Goal: Use online tool/utility: Utilize a website feature to perform a specific function

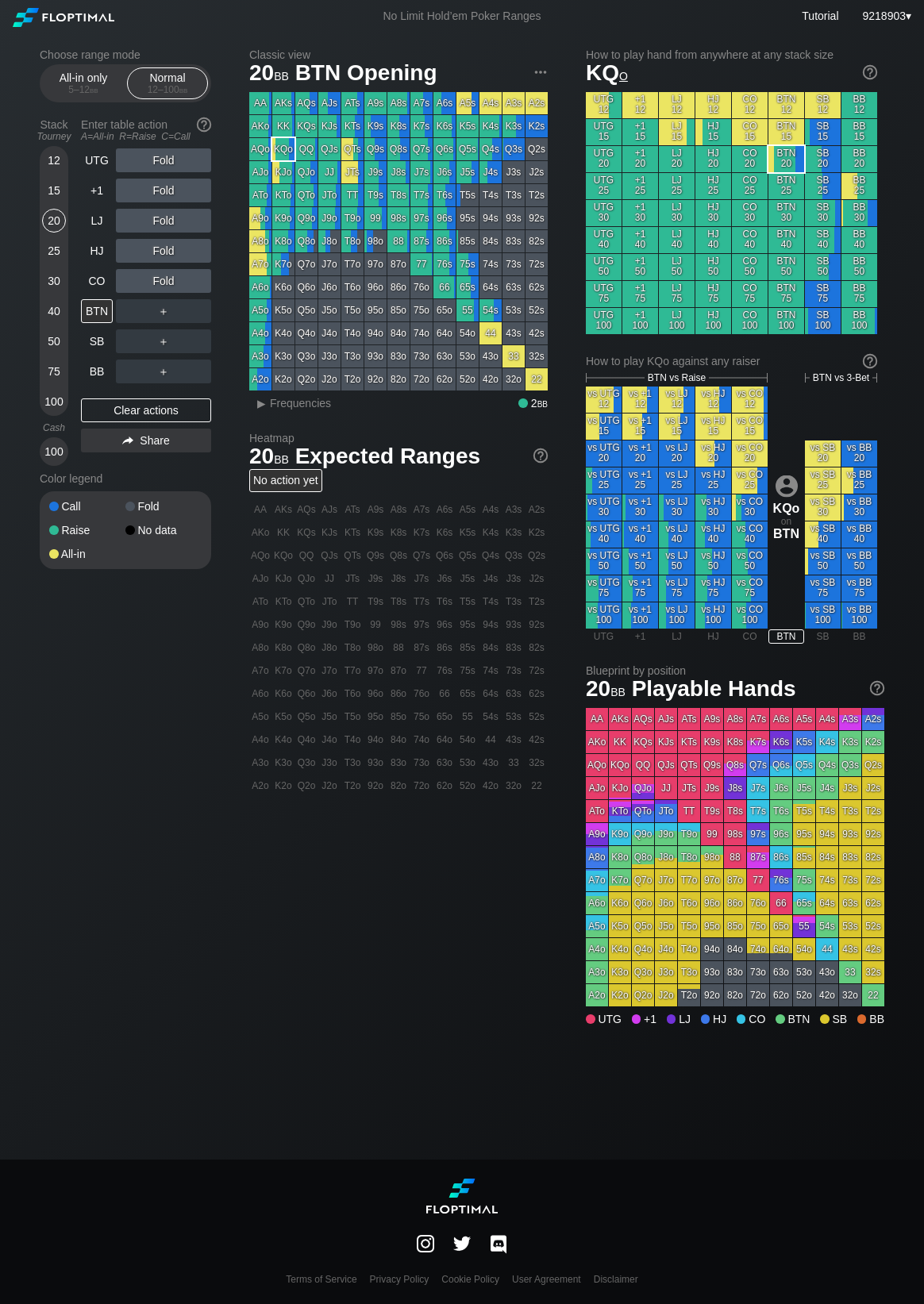
click at [48, 255] on div "25" at bounding box center [54, 250] width 23 height 23
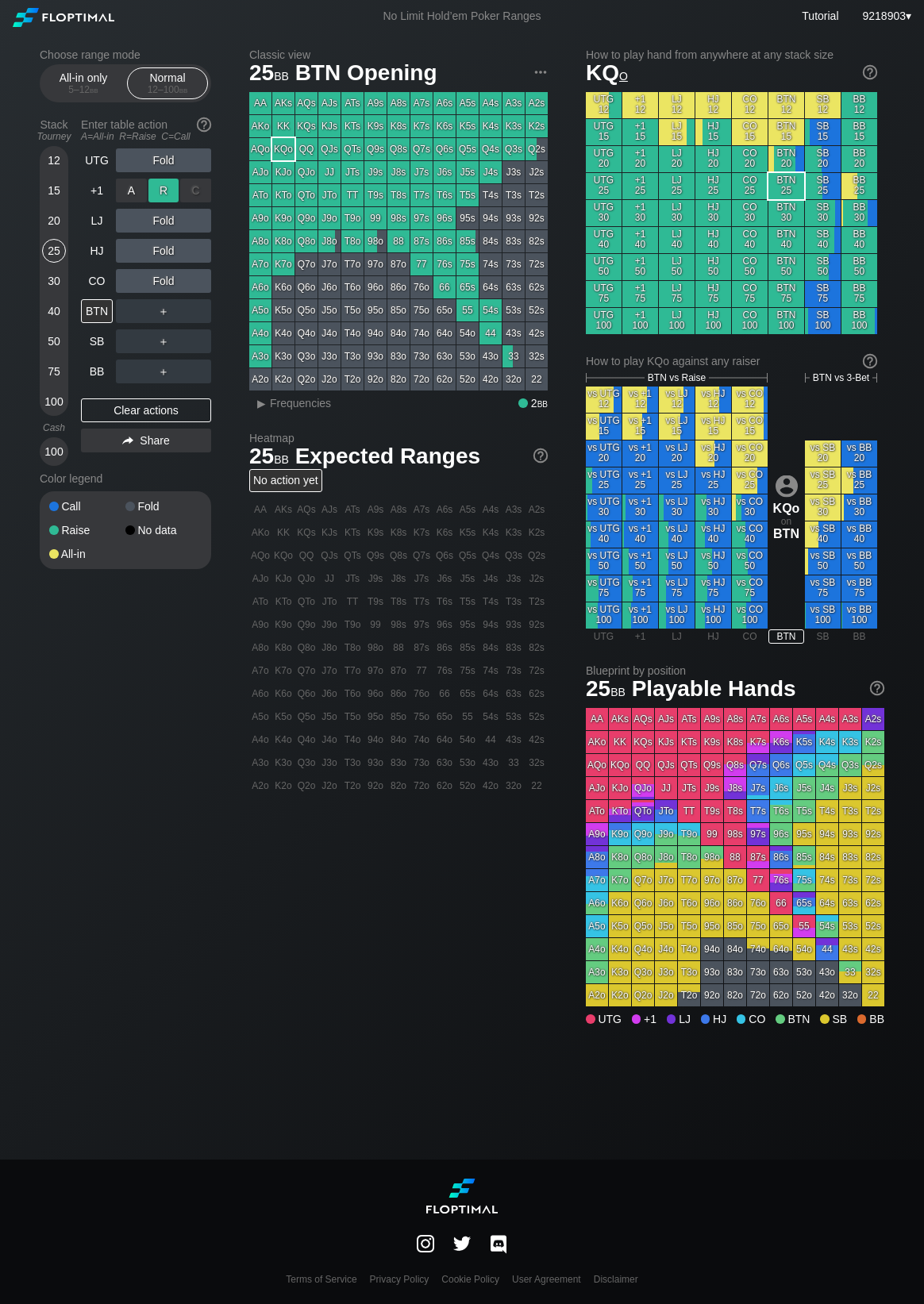
click at [168, 195] on div "R ✕" at bounding box center [164, 190] width 31 height 23
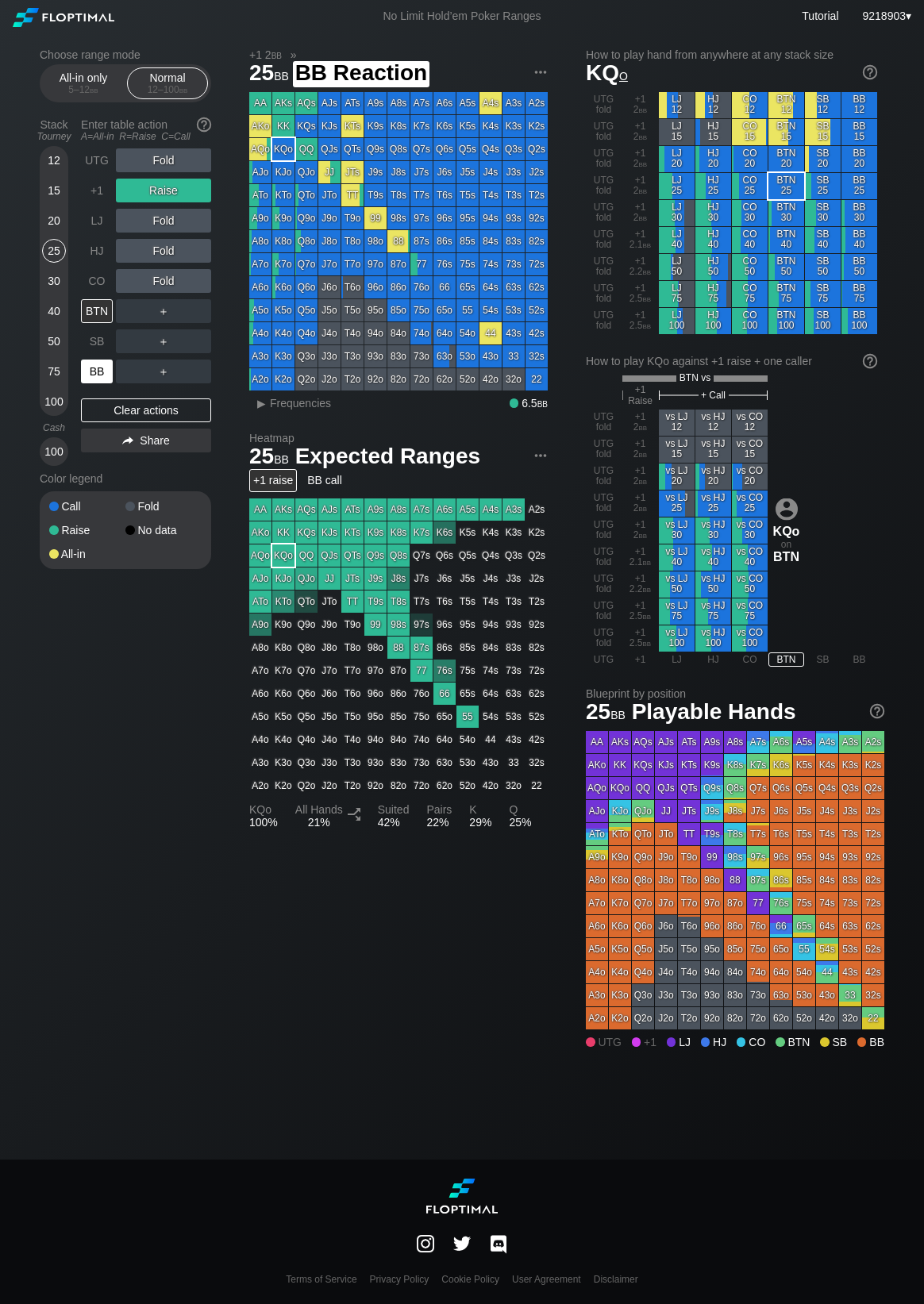
click at [95, 371] on div "BB" at bounding box center [96, 371] width 32 height 23
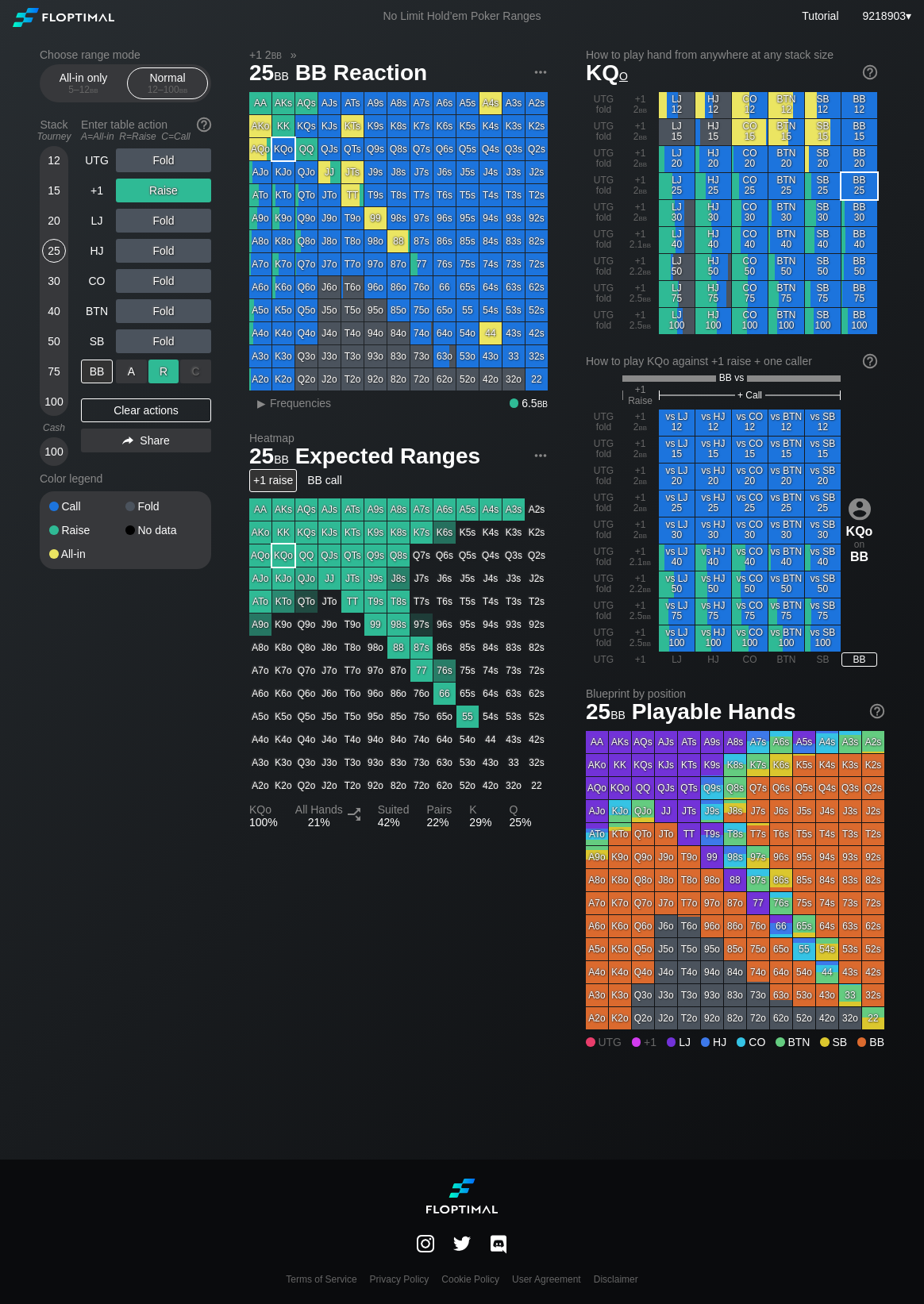
click at [166, 371] on div "R ✕" at bounding box center [164, 371] width 31 height 23
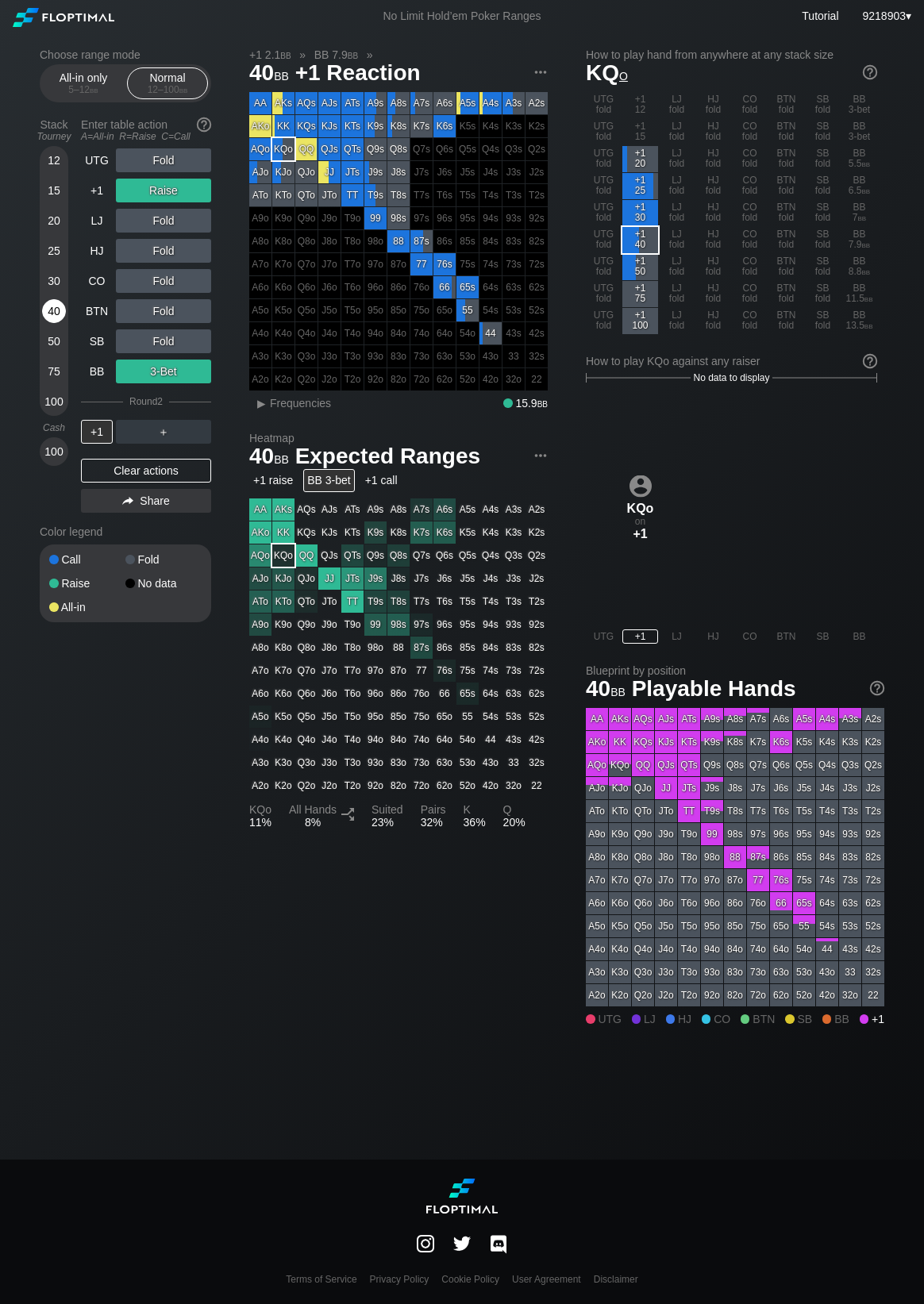
click at [55, 319] on div "40" at bounding box center [54, 311] width 23 height 23
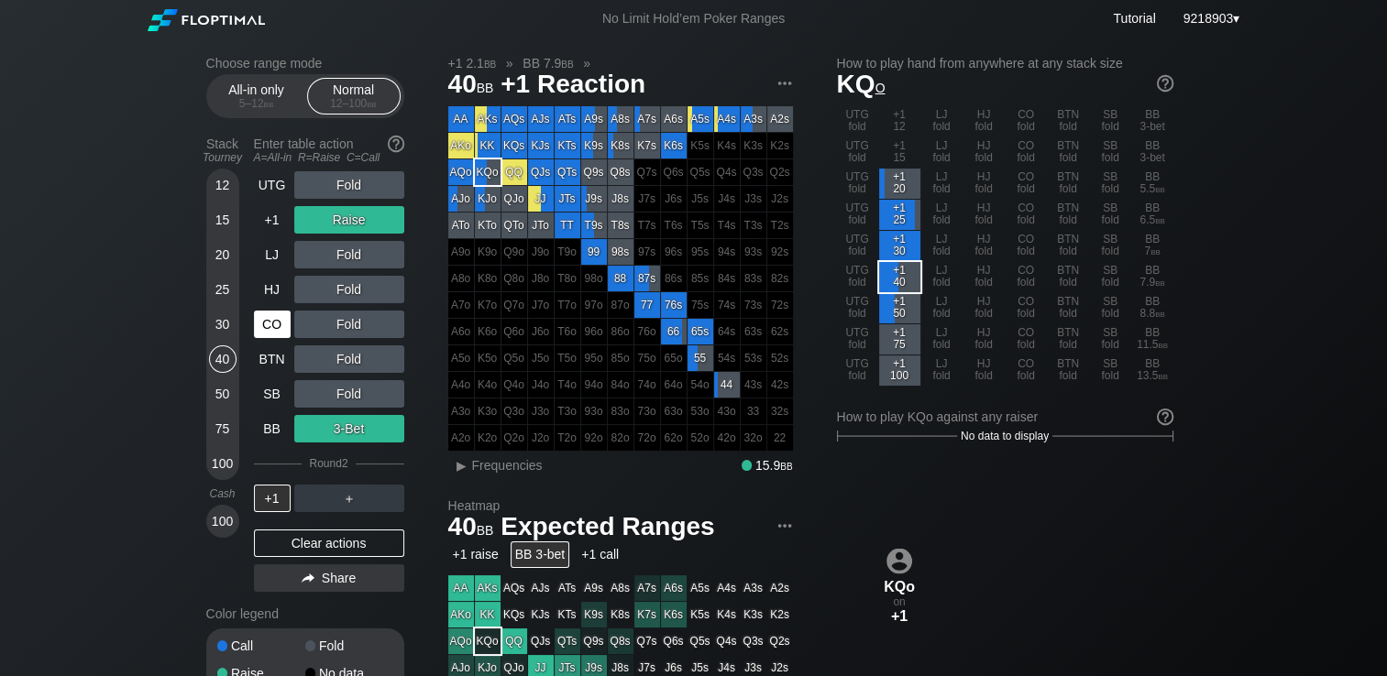
click at [271, 336] on div "CO" at bounding box center [272, 324] width 37 height 27
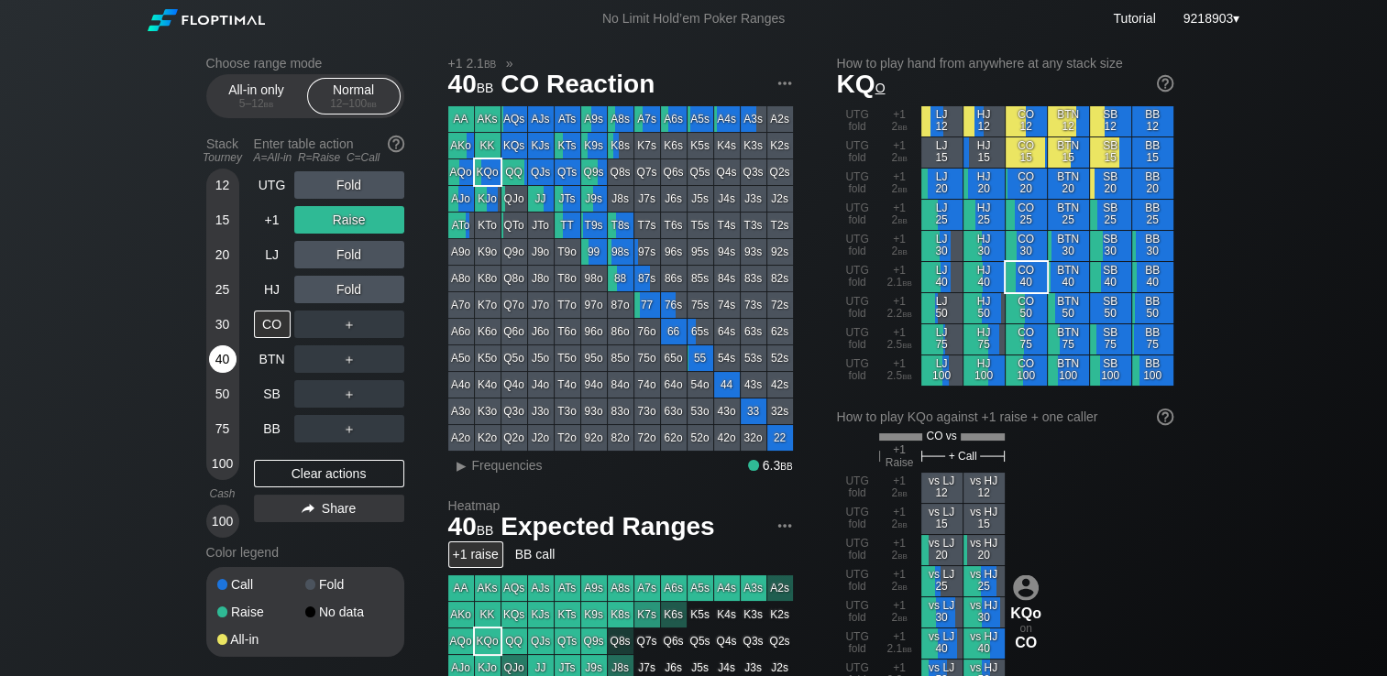
click at [233, 370] on div "40" at bounding box center [222, 363] width 27 height 35
click at [202, 395] on div "Choose range mode All-in only 5 – 12 bb Normal 12 – 100 bb Stack Tourney Enter …" at bounding box center [694, 636] width 1005 height 1197
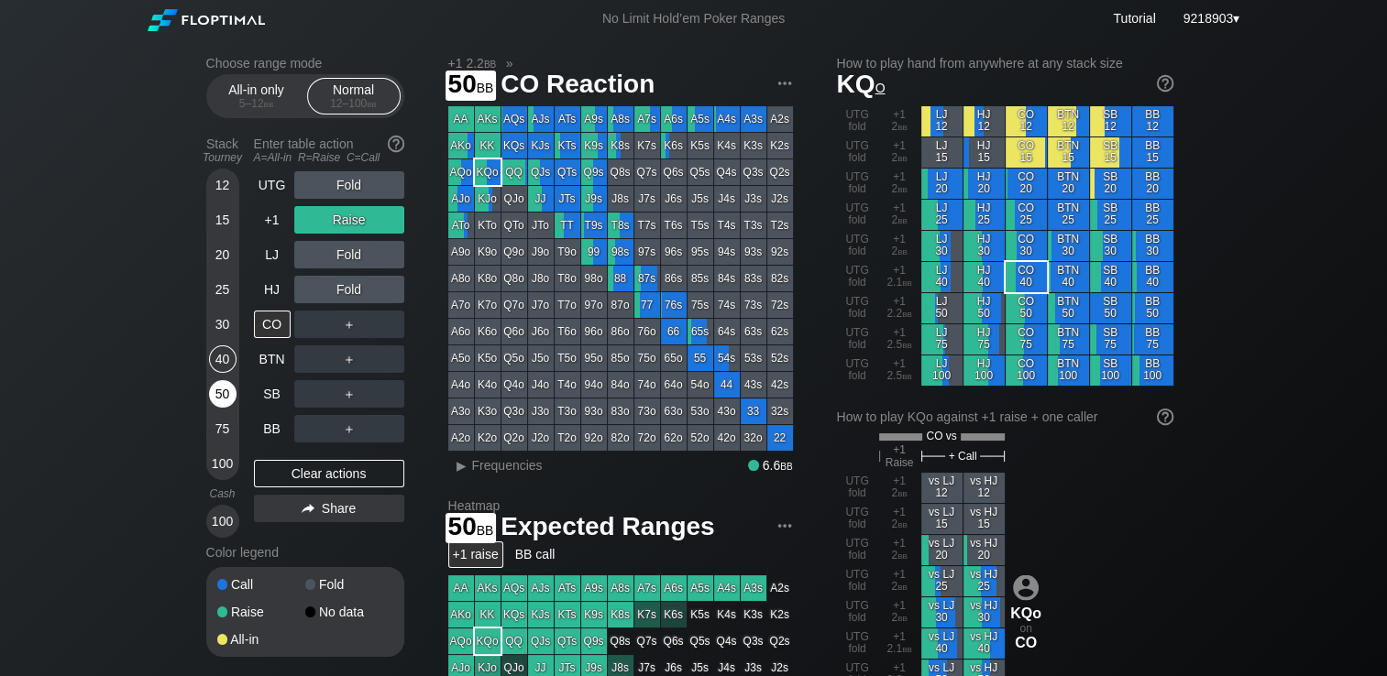
click at [209, 395] on div "50" at bounding box center [222, 393] width 27 height 27
click at [212, 439] on div "75" at bounding box center [222, 428] width 27 height 27
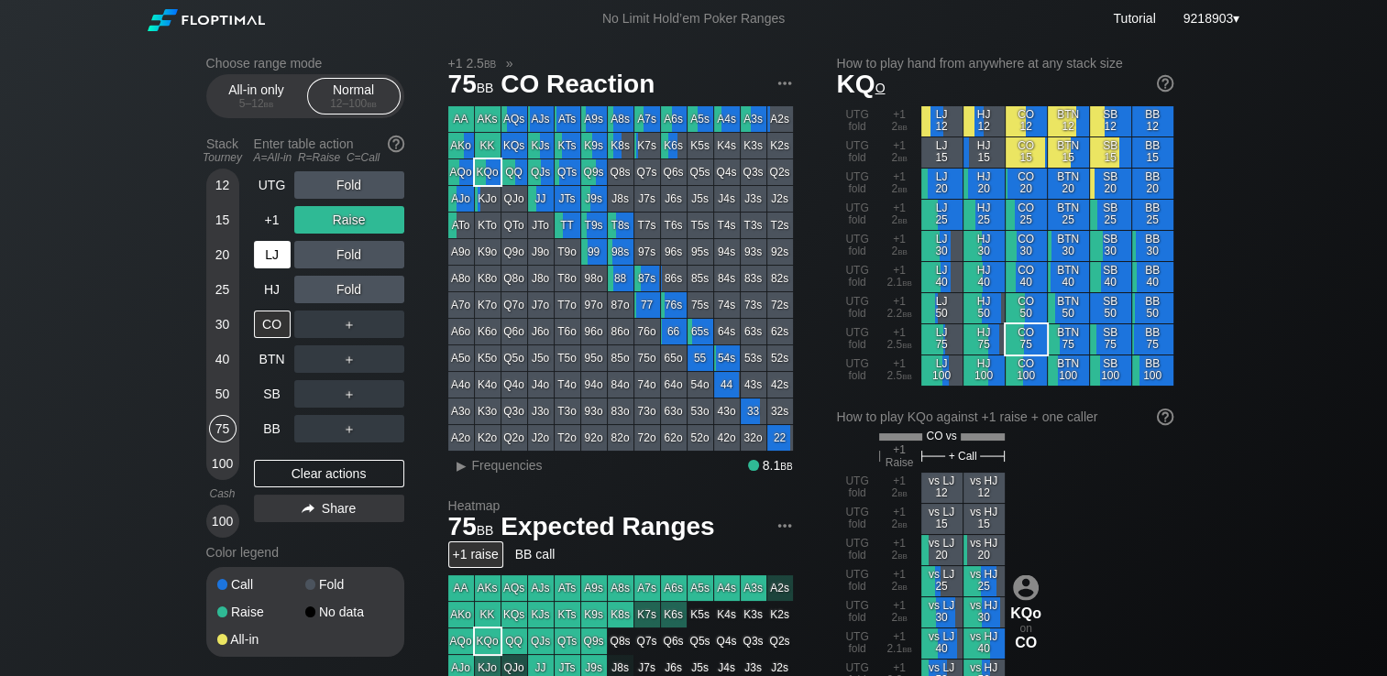
click at [279, 258] on div "LJ" at bounding box center [272, 254] width 37 height 27
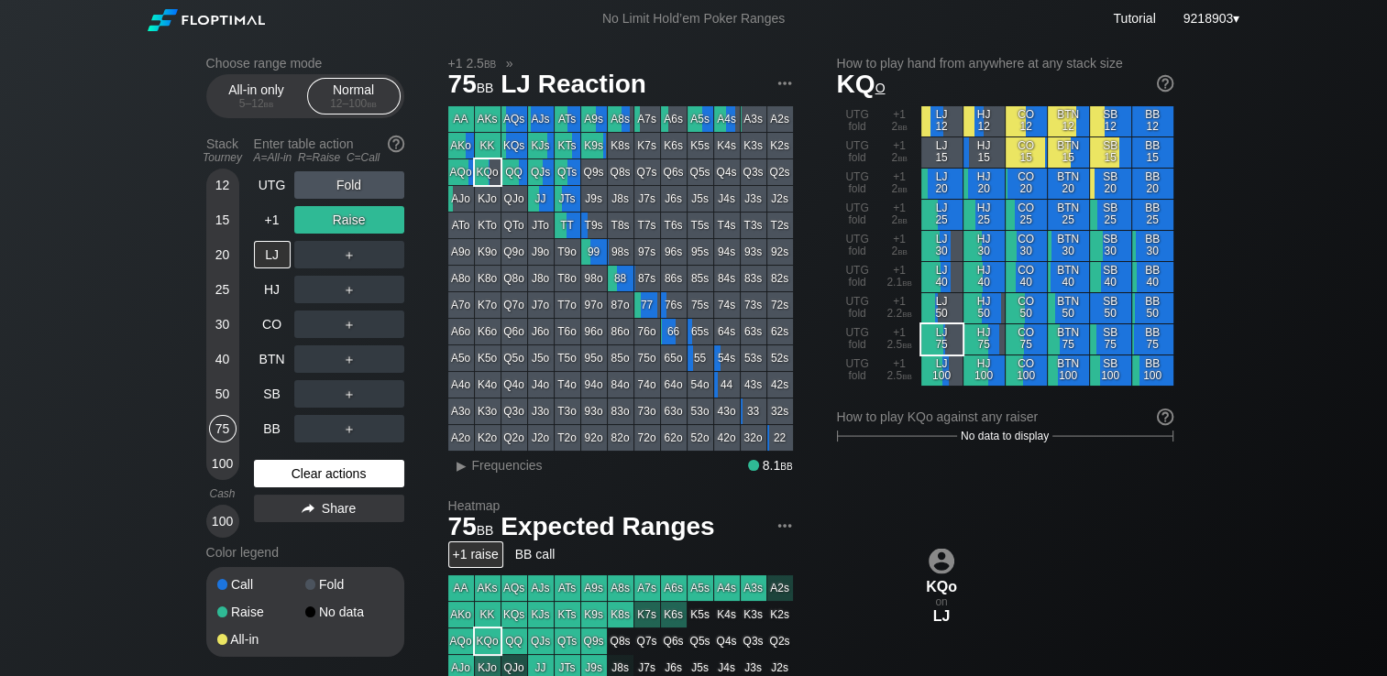
click at [327, 479] on div "Clear actions" at bounding box center [329, 473] width 150 height 27
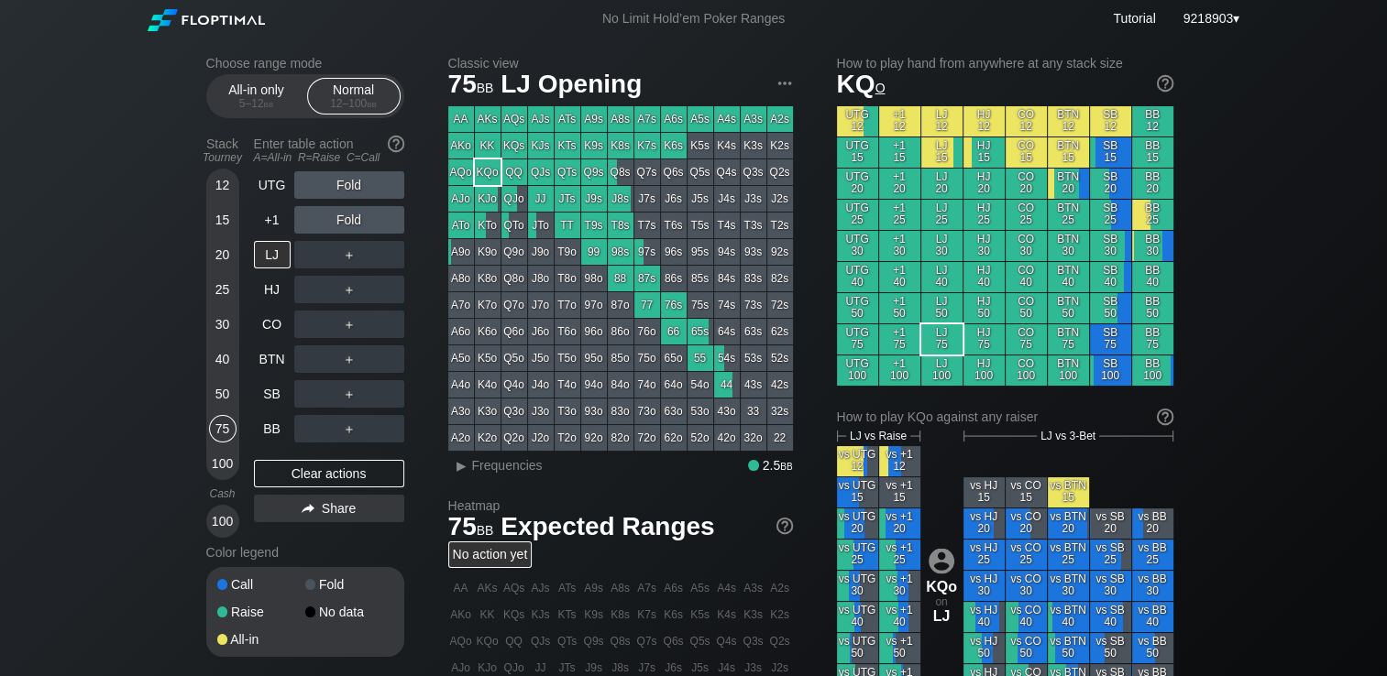
click at [217, 255] on div "20" at bounding box center [222, 254] width 27 height 27
